Goal: Task Accomplishment & Management: Use online tool/utility

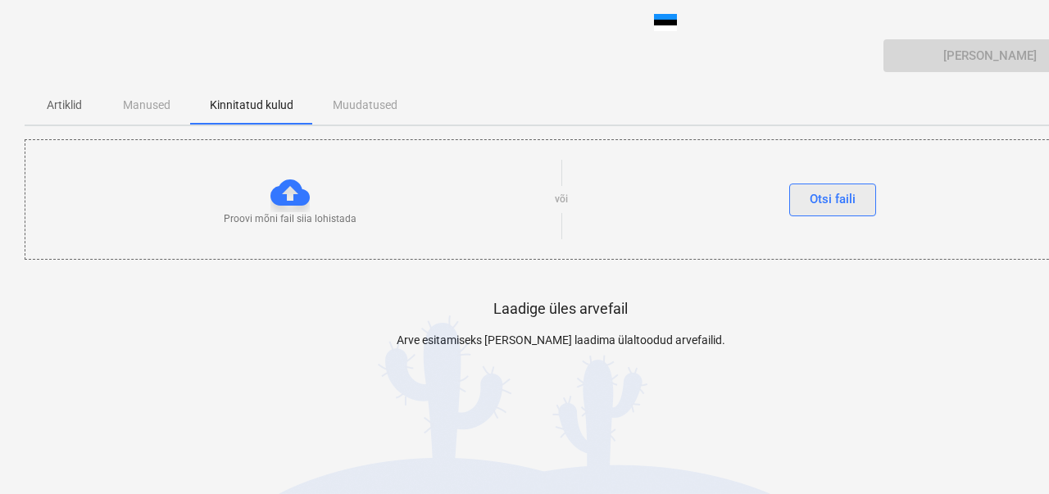
click at [830, 206] on font "Otsi faili" at bounding box center [832, 198] width 46 height 21
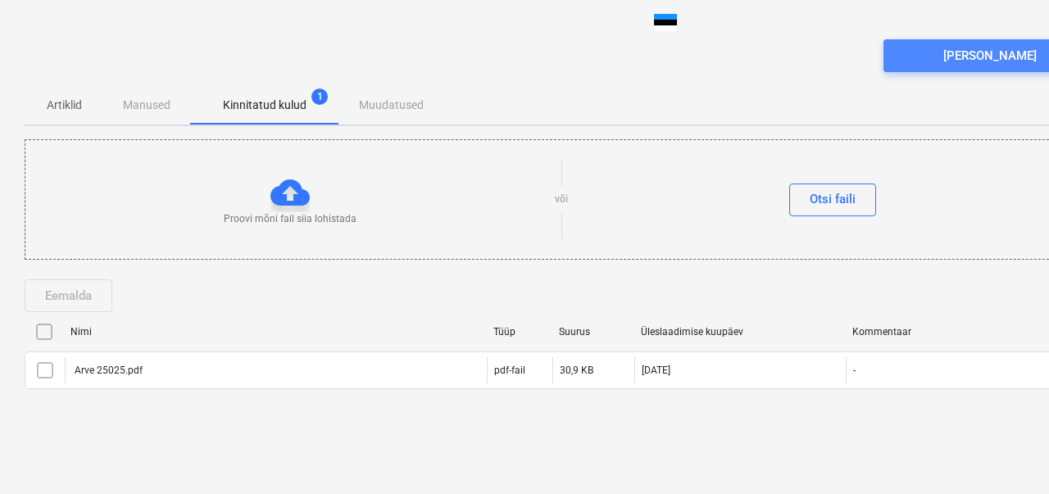
click at [1008, 57] on font "[PERSON_NAME]" at bounding box center [989, 55] width 93 height 15
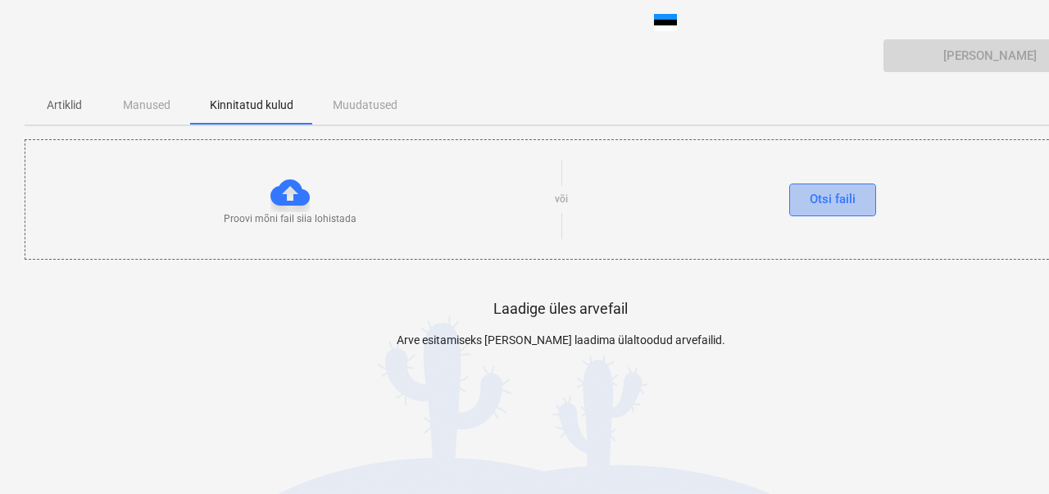
click at [846, 197] on font "Otsi faili" at bounding box center [832, 199] width 46 height 15
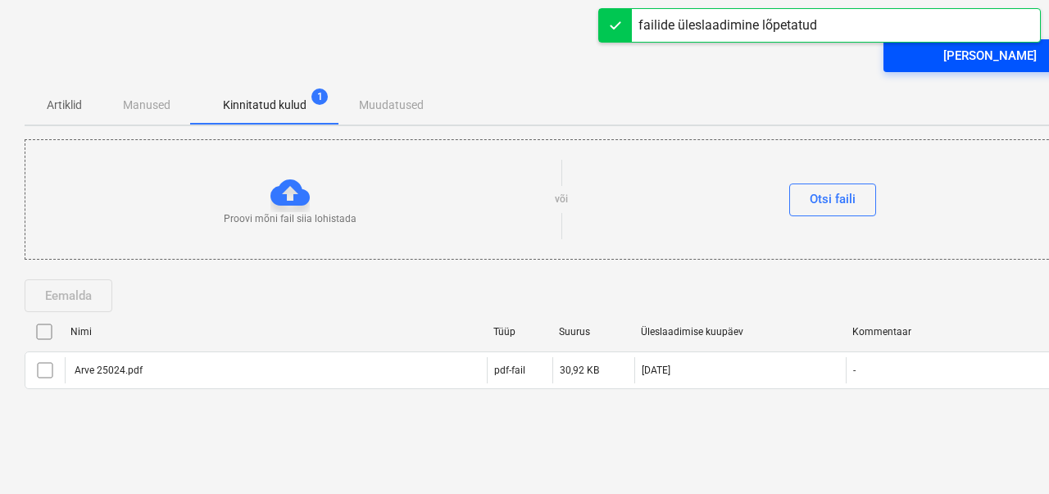
click at [986, 57] on font "[PERSON_NAME]" at bounding box center [989, 55] width 93 height 15
